Goal: Information Seeking & Learning: Learn about a topic

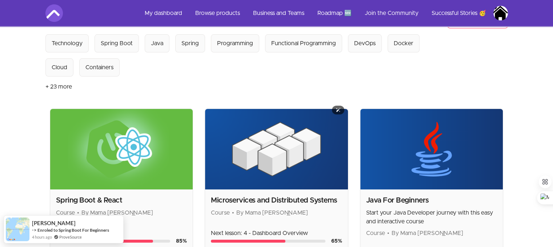
scroll to position [145, 0]
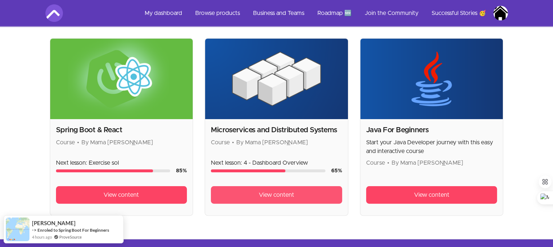
click at [300, 197] on link "View content" at bounding box center [276, 194] width 131 height 17
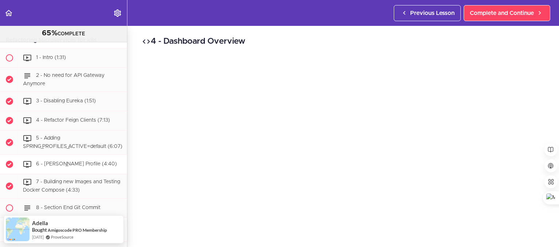
scroll to position [2673, 0]
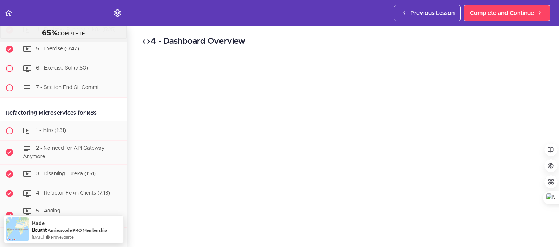
click at [96, 32] on span "4 - Postgres Running in k8s (5:25)" at bounding box center [76, 29] width 80 height 5
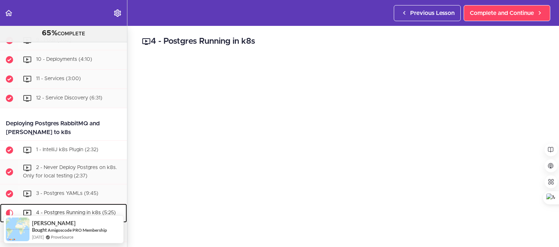
scroll to position [2530, 0]
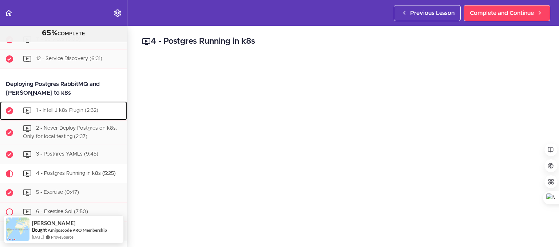
click at [75, 113] on span "1 - IntelliJ k8s Plugin (2:32)" at bounding box center [67, 110] width 62 height 5
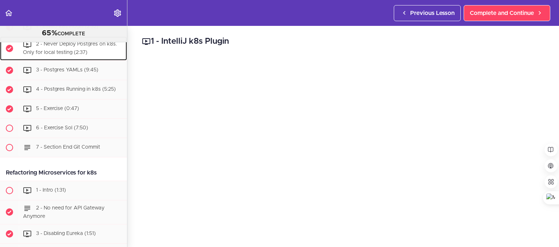
click at [56, 60] on div "2 - Never Deploy Postgres on k8s. Only for local testing (2:37)" at bounding box center [73, 48] width 108 height 24
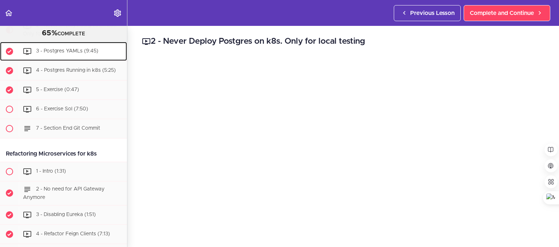
click at [72, 53] on span "3 - Postgres YAMLs (9:45)" at bounding box center [67, 50] width 62 height 5
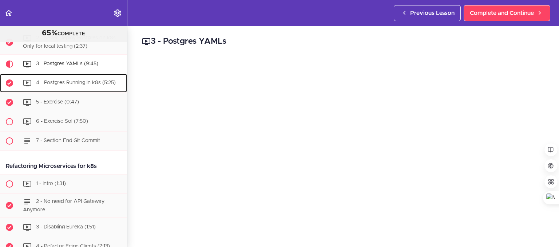
click at [70, 85] on span "4 - Postgres Running in k8s (5:25)" at bounding box center [76, 82] width 80 height 5
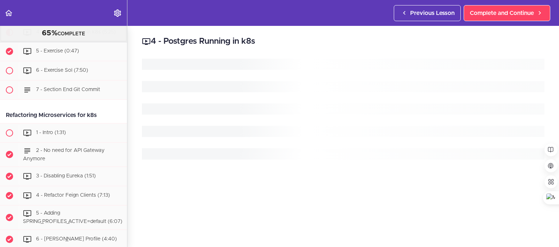
scroll to position [2675, 0]
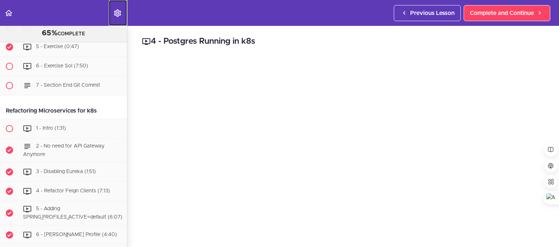
click at [118, 12] on icon "Settings Menu" at bounding box center [117, 13] width 9 height 9
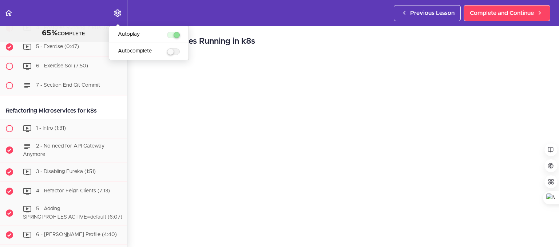
click at [135, 85] on div "4 - Postgres Running in k8s Complete and Continue 1 - Follow us on LinkedIn 2 -…" at bounding box center [342, 136] width 431 height 221
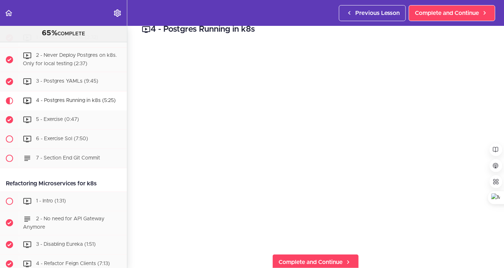
scroll to position [0, 0]
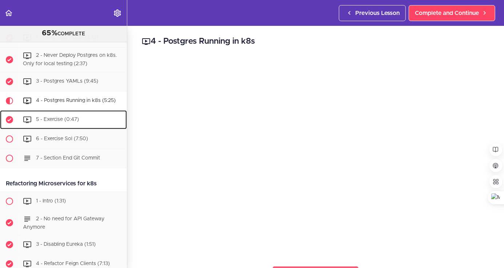
click at [60, 122] on span "5 - Exercise (0:47)" at bounding box center [57, 119] width 43 height 5
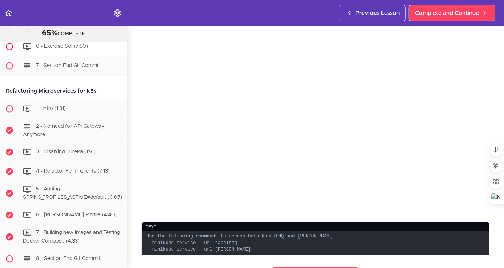
scroll to position [2658, 0]
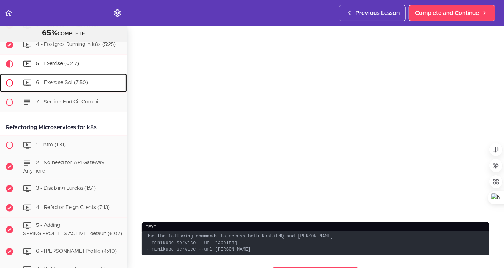
click at [59, 85] on span "6 - Exercise Sol (7:50)" at bounding box center [62, 82] width 52 height 5
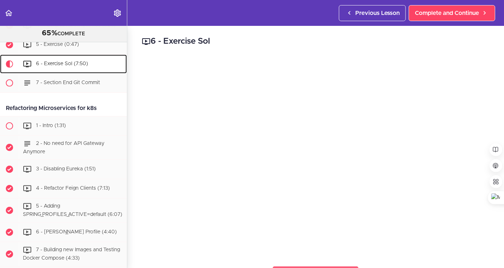
click at [81, 66] on span "6 - Exercise Sol (7:50)" at bounding box center [62, 63] width 52 height 5
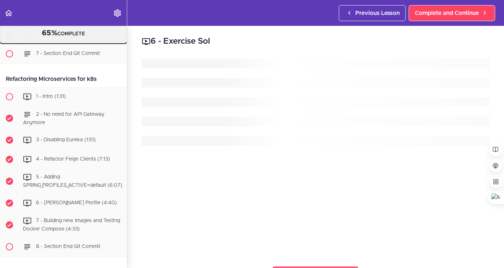
scroll to position [2714, 0]
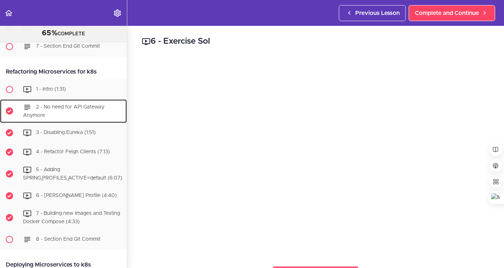
click at [55, 118] on span "2 - No need for API Gateway Anymore" at bounding box center [63, 110] width 81 height 13
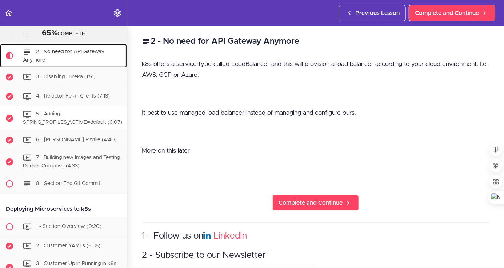
scroll to position [2795, 0]
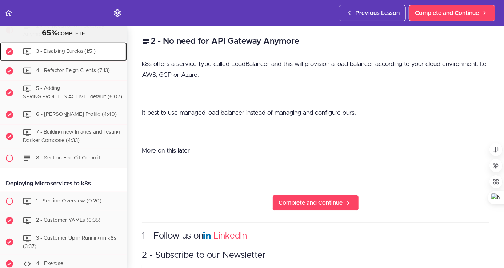
click at [66, 54] on span "3 - Disabling Eureka (1:51)" at bounding box center [66, 51] width 60 height 5
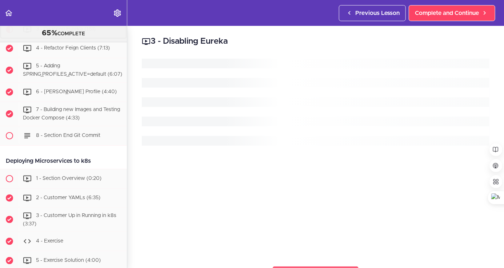
scroll to position [2819, 0]
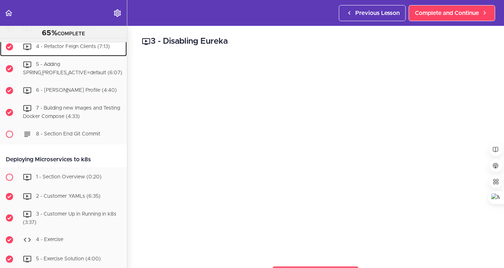
click at [58, 49] on span "4 - Refactor Feign Clients (7:13)" at bounding box center [73, 46] width 74 height 5
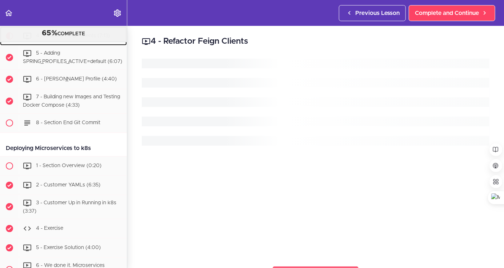
scroll to position [2838, 0]
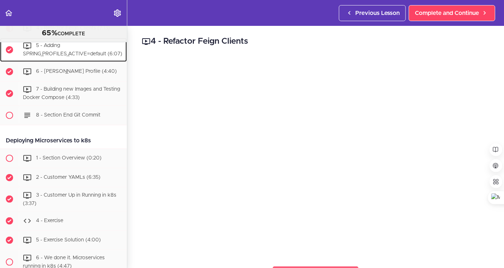
click at [65, 57] on span "5 - Adding SPRING_PROFILES_ACTIVE=default (6:07)" at bounding box center [72, 49] width 99 height 13
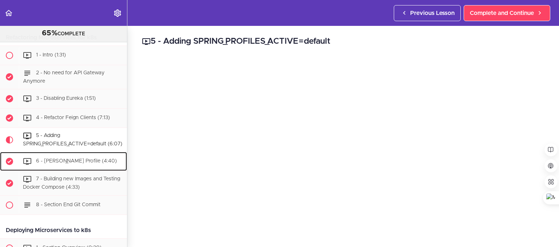
click at [90, 169] on div "6 - [PERSON_NAME] Profile (4:40)" at bounding box center [73, 161] width 108 height 16
